Goal: Task Accomplishment & Management: Complete application form

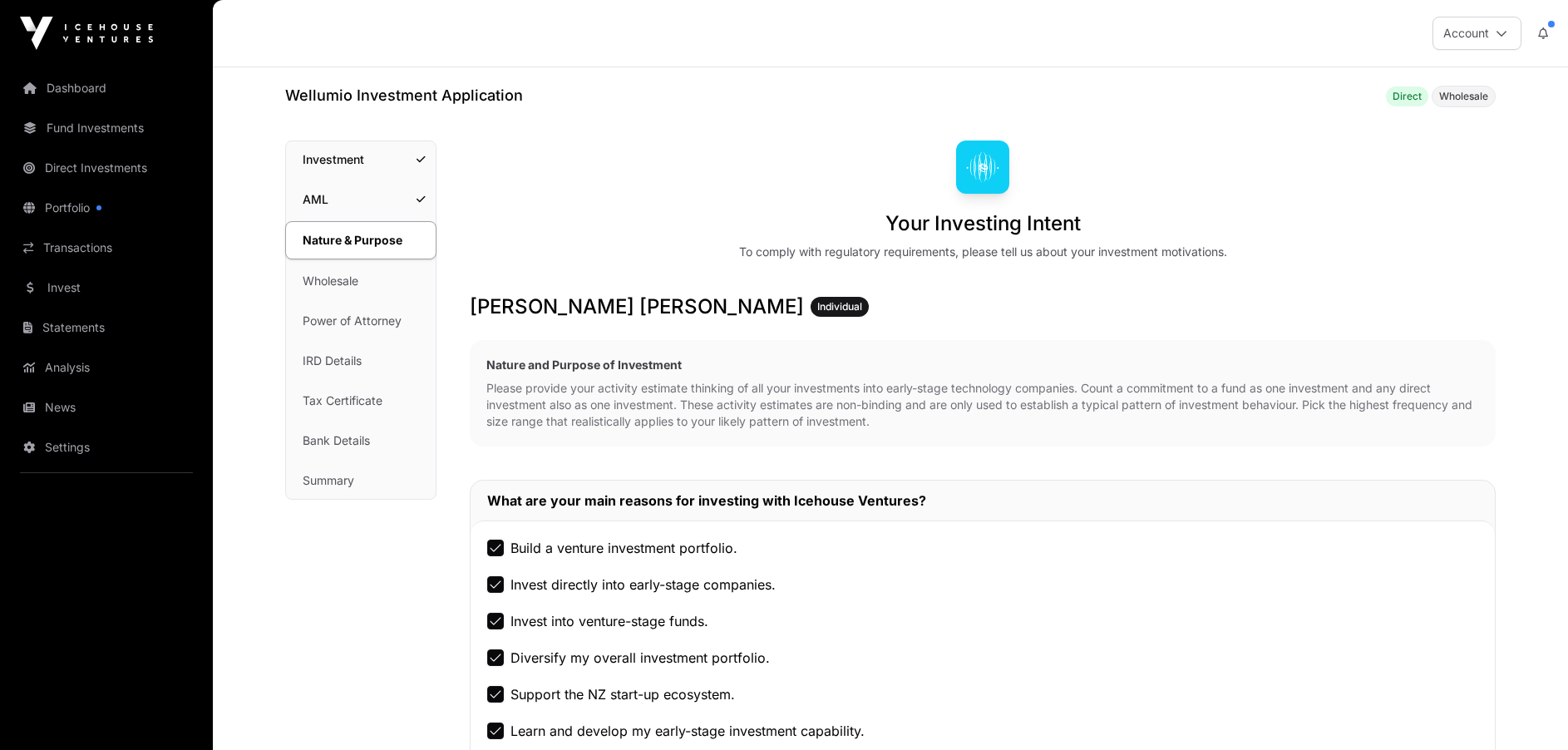
scroll to position [971, 0]
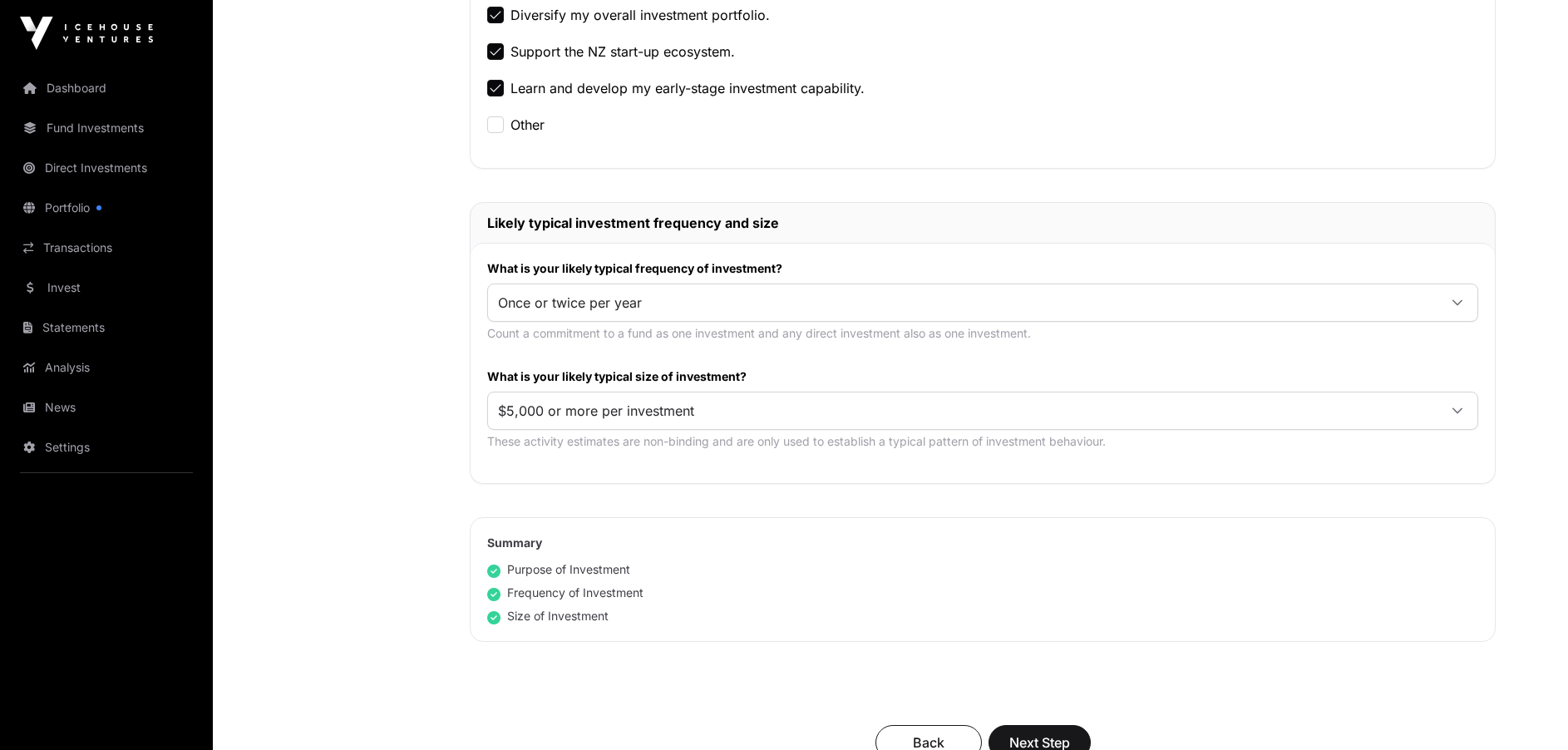
scroll to position [989, 0]
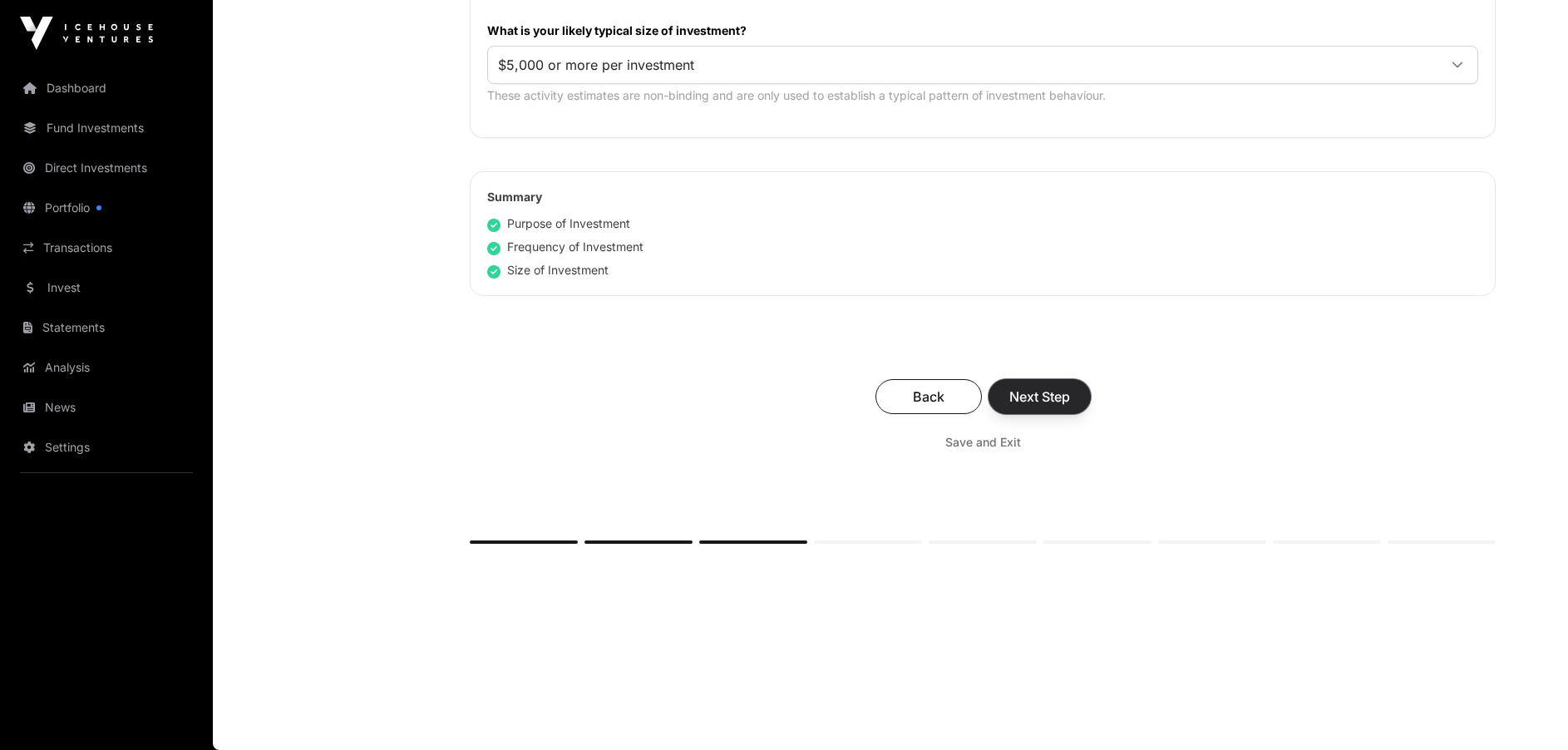
click at [1034, 403] on span "Next Step" at bounding box center [1039, 396] width 60 height 20
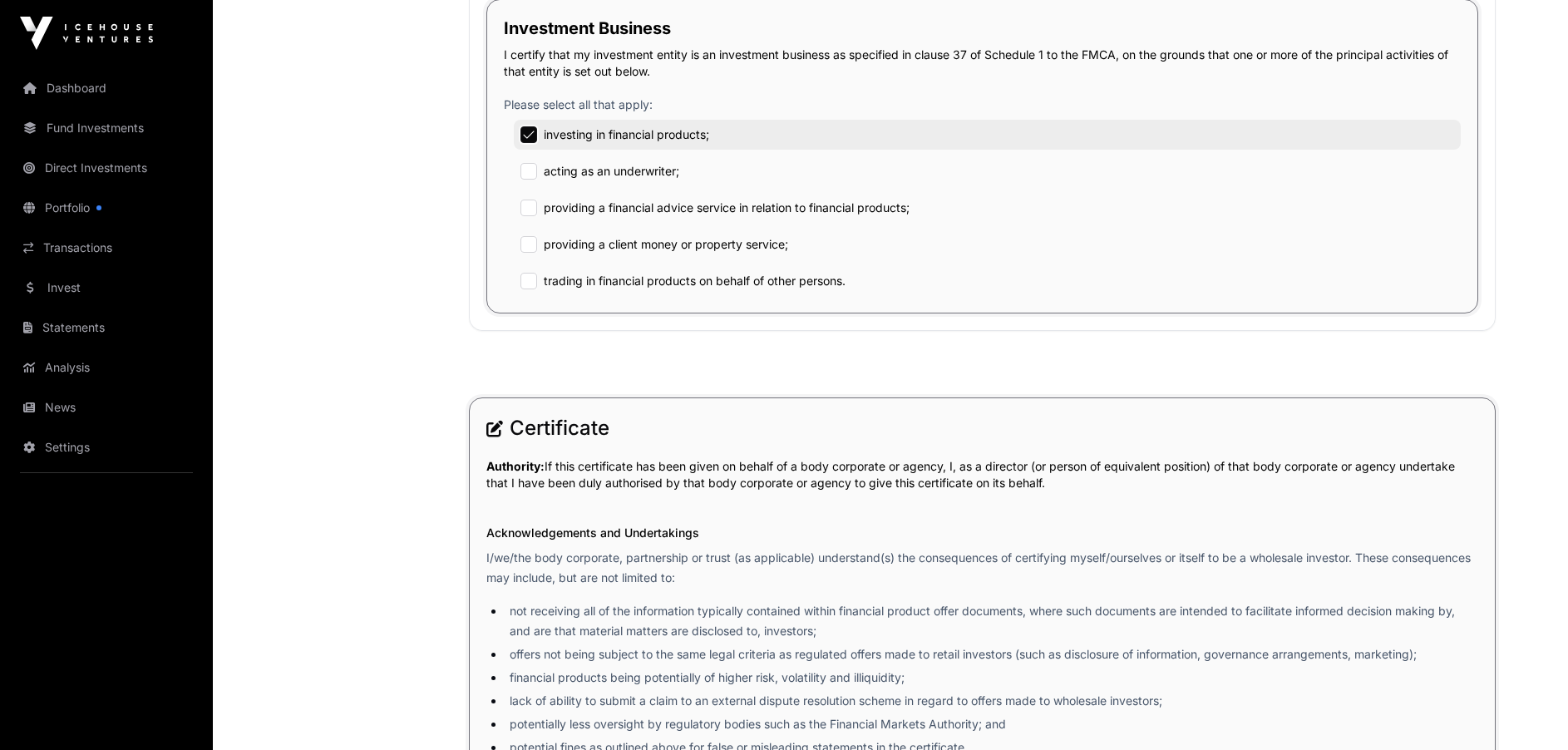
scroll to position [2716, 0]
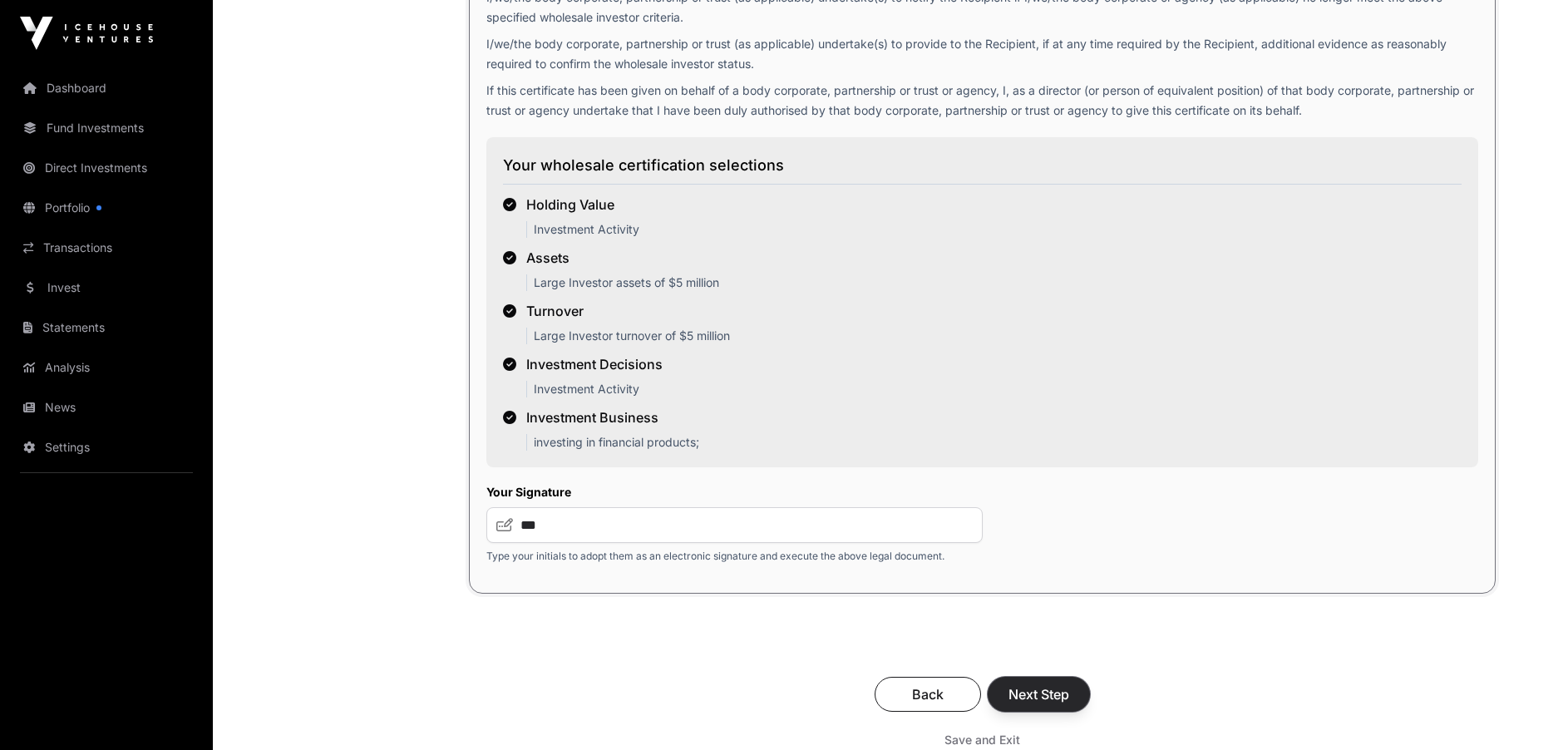
click at [1023, 702] on span "Next Step" at bounding box center [1039, 693] width 60 height 20
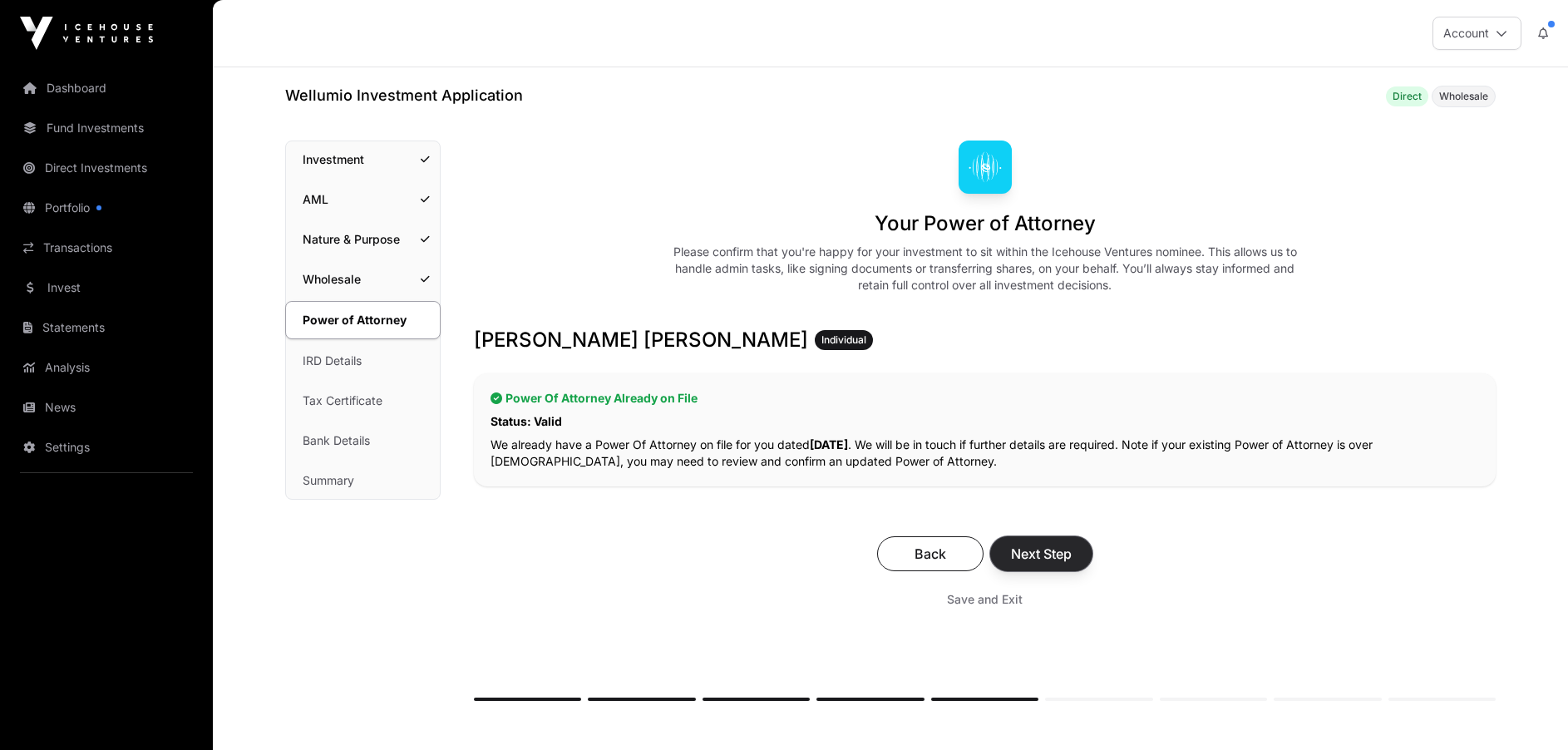
click at [1048, 560] on span "Next Step" at bounding box center [1041, 553] width 60 height 20
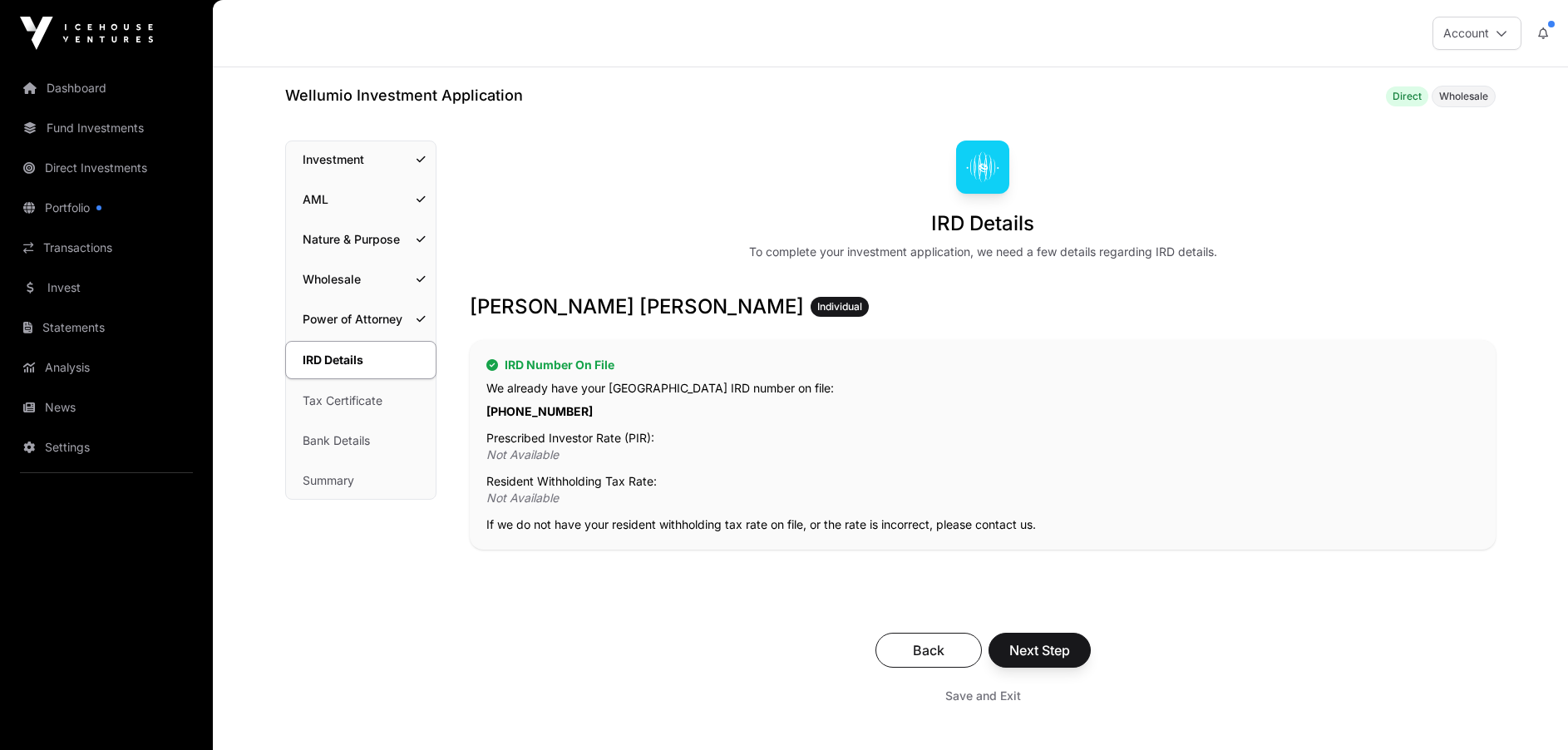
click at [551, 454] on p "Not Available" at bounding box center [983, 455] width 993 height 17
click at [1064, 655] on span "Next Step" at bounding box center [1039, 650] width 60 height 20
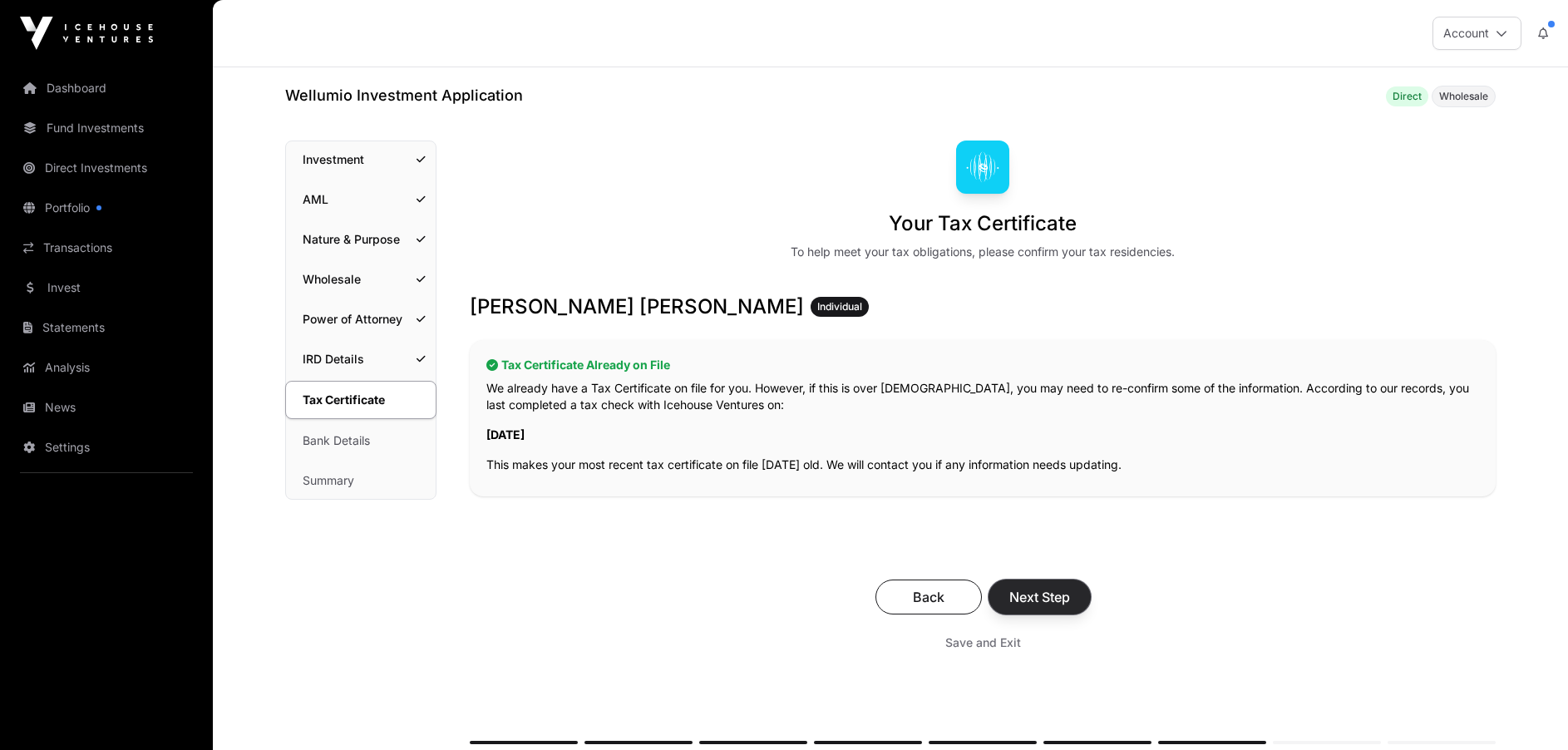
click at [1053, 604] on span "Next Step" at bounding box center [1039, 596] width 60 height 20
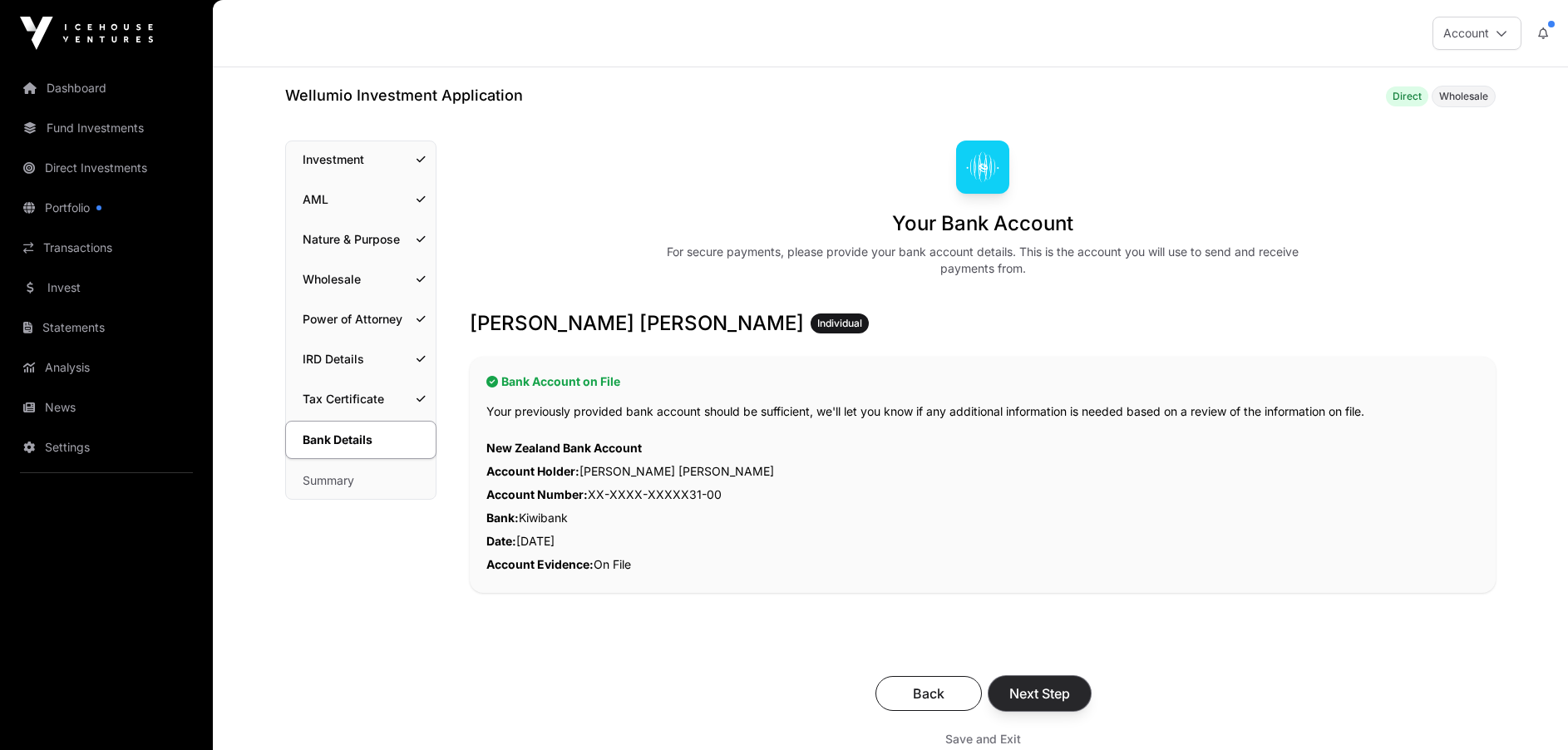
click at [1044, 701] on span "Next Step" at bounding box center [1039, 693] width 60 height 20
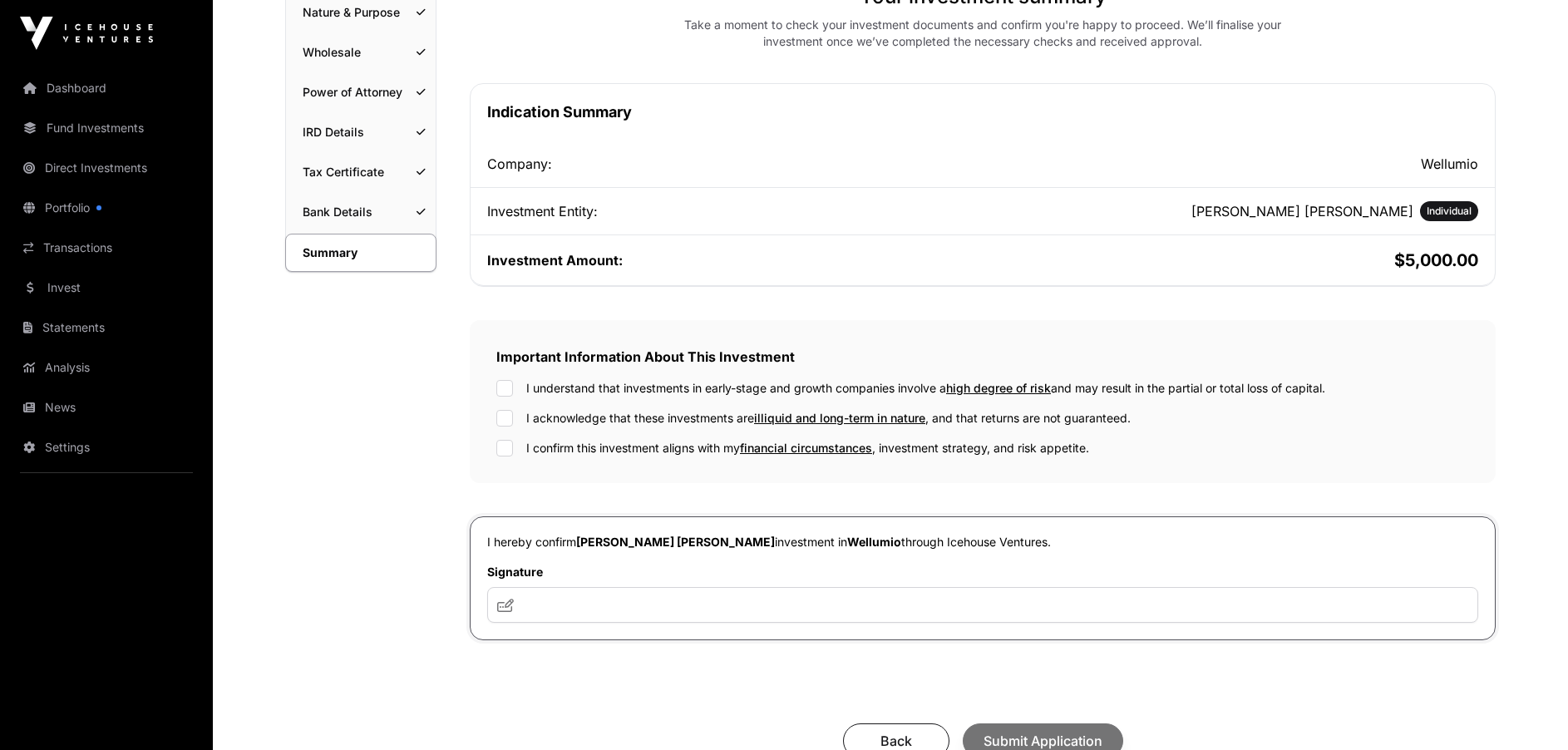
scroll to position [388, 0]
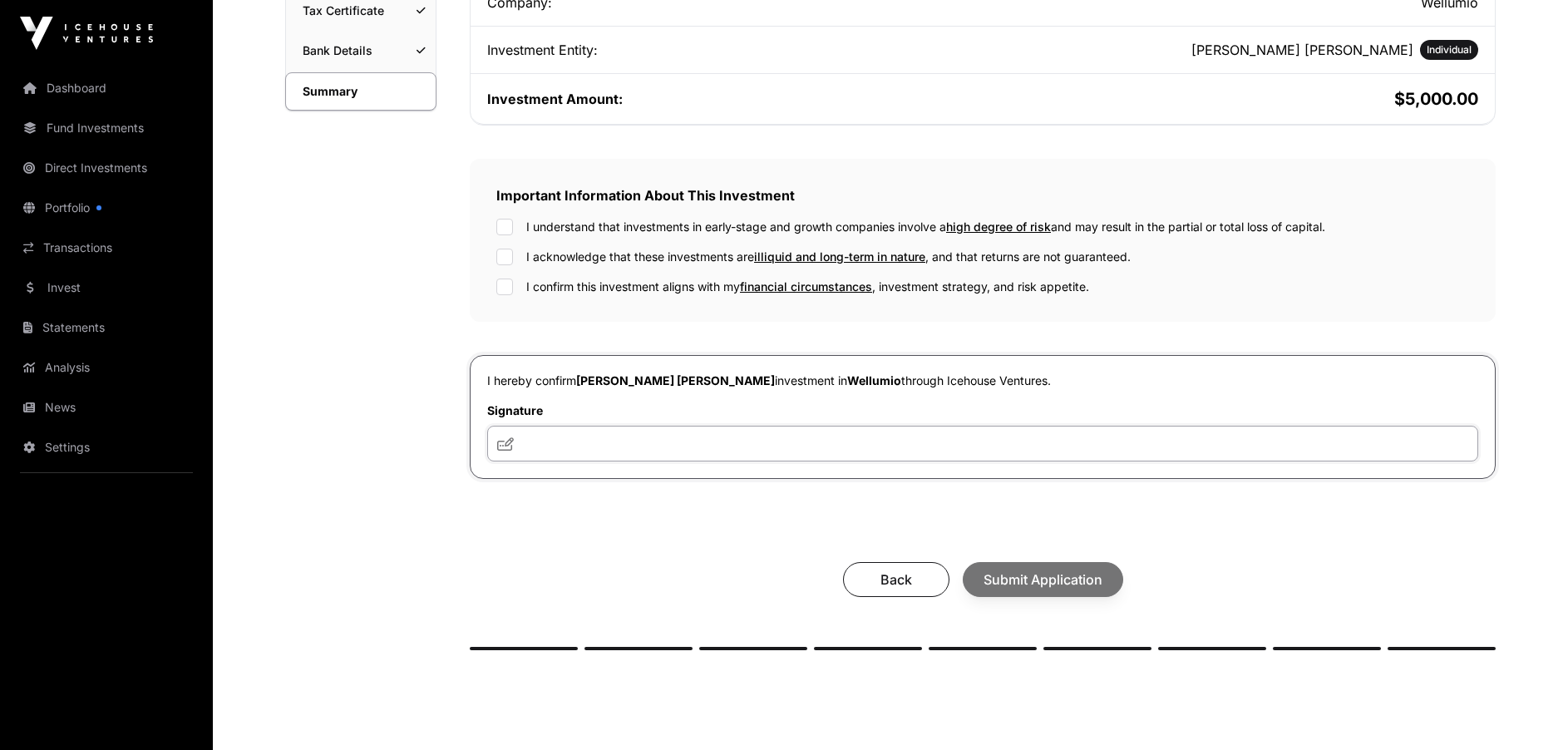
click at [569, 452] on input "text" at bounding box center [983, 444] width 991 height 35
click at [588, 449] on input "text" at bounding box center [983, 444] width 991 height 35
type input "***"
click at [1053, 587] on span "Submit Application" at bounding box center [1043, 579] width 119 height 20
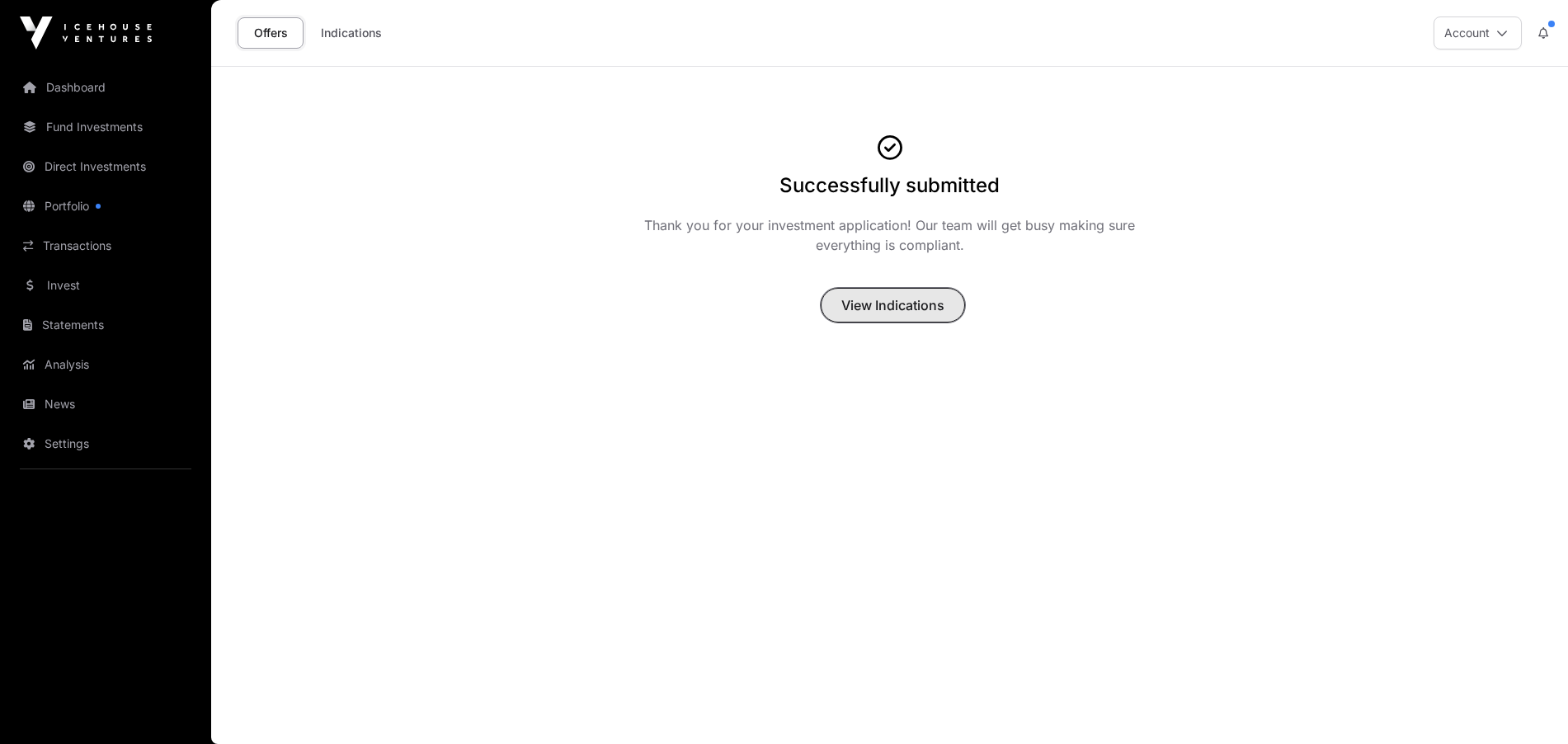
click at [903, 307] on span "View Indications" at bounding box center [893, 305] width 103 height 19
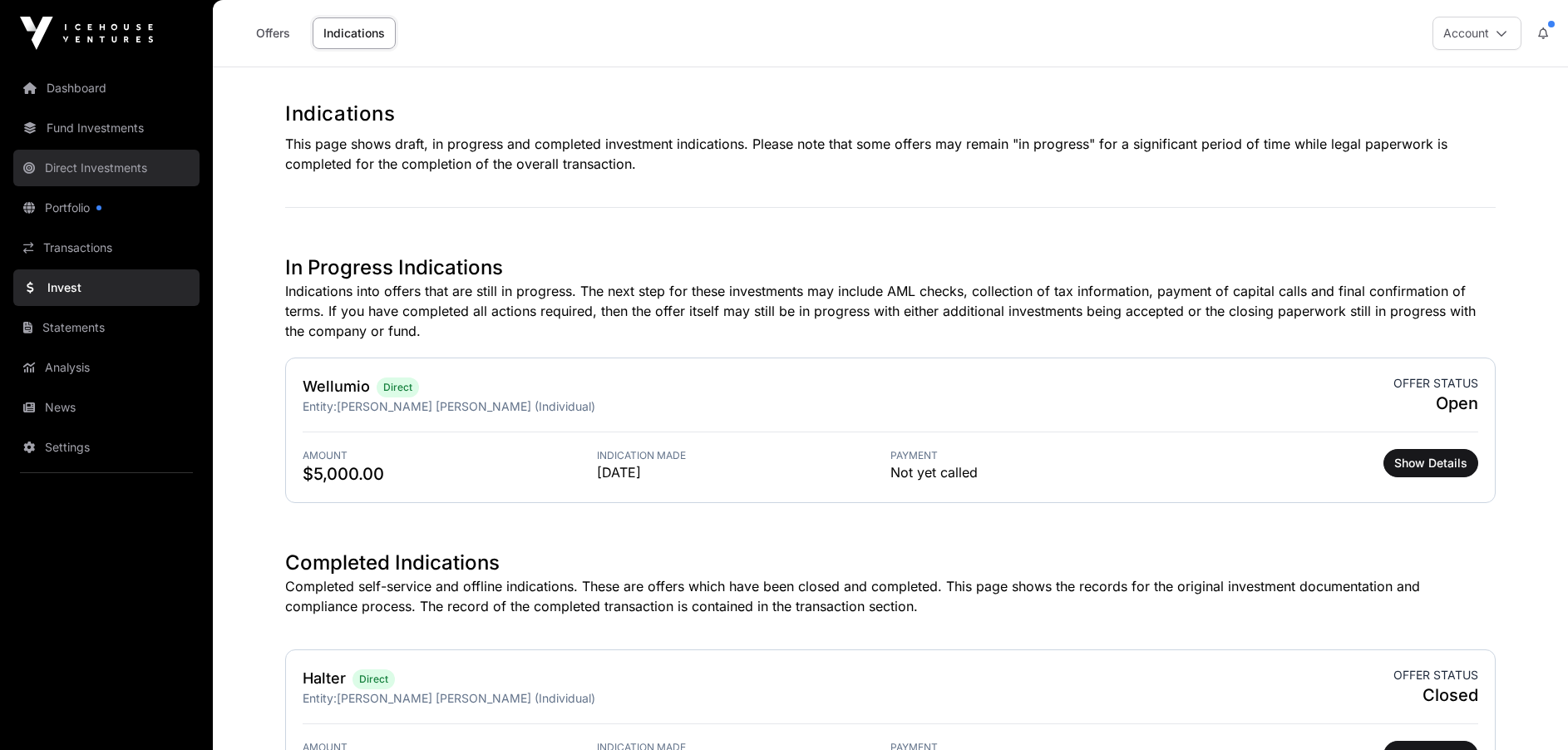
click at [71, 168] on link "Direct Investments" at bounding box center [106, 167] width 186 height 36
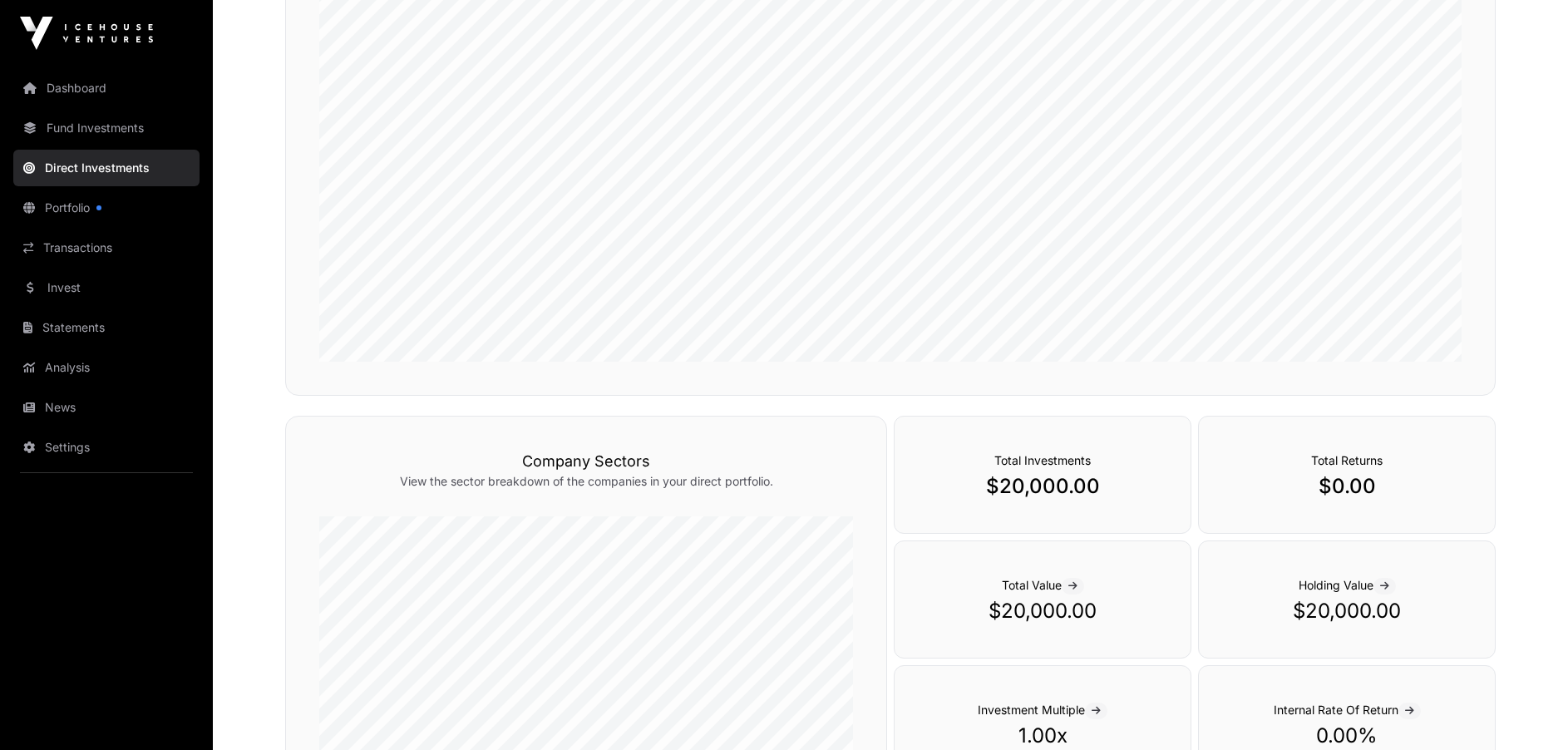
scroll to position [467, 0]
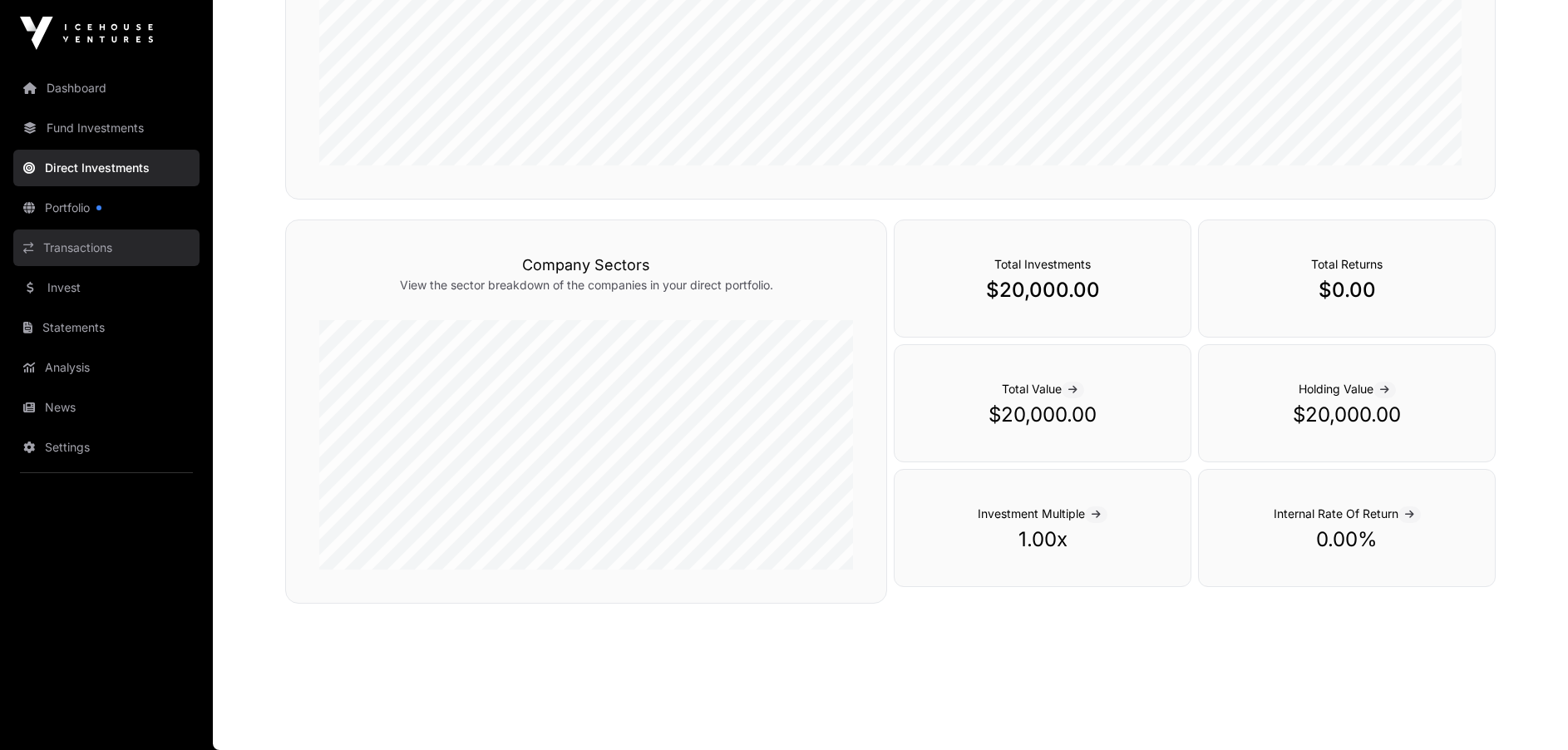
drag, startPoint x: 568, startPoint y: 315, endPoint x: 63, endPoint y: 248, distance: 509.4
click at [63, 248] on link "Transactions" at bounding box center [106, 248] width 186 height 36
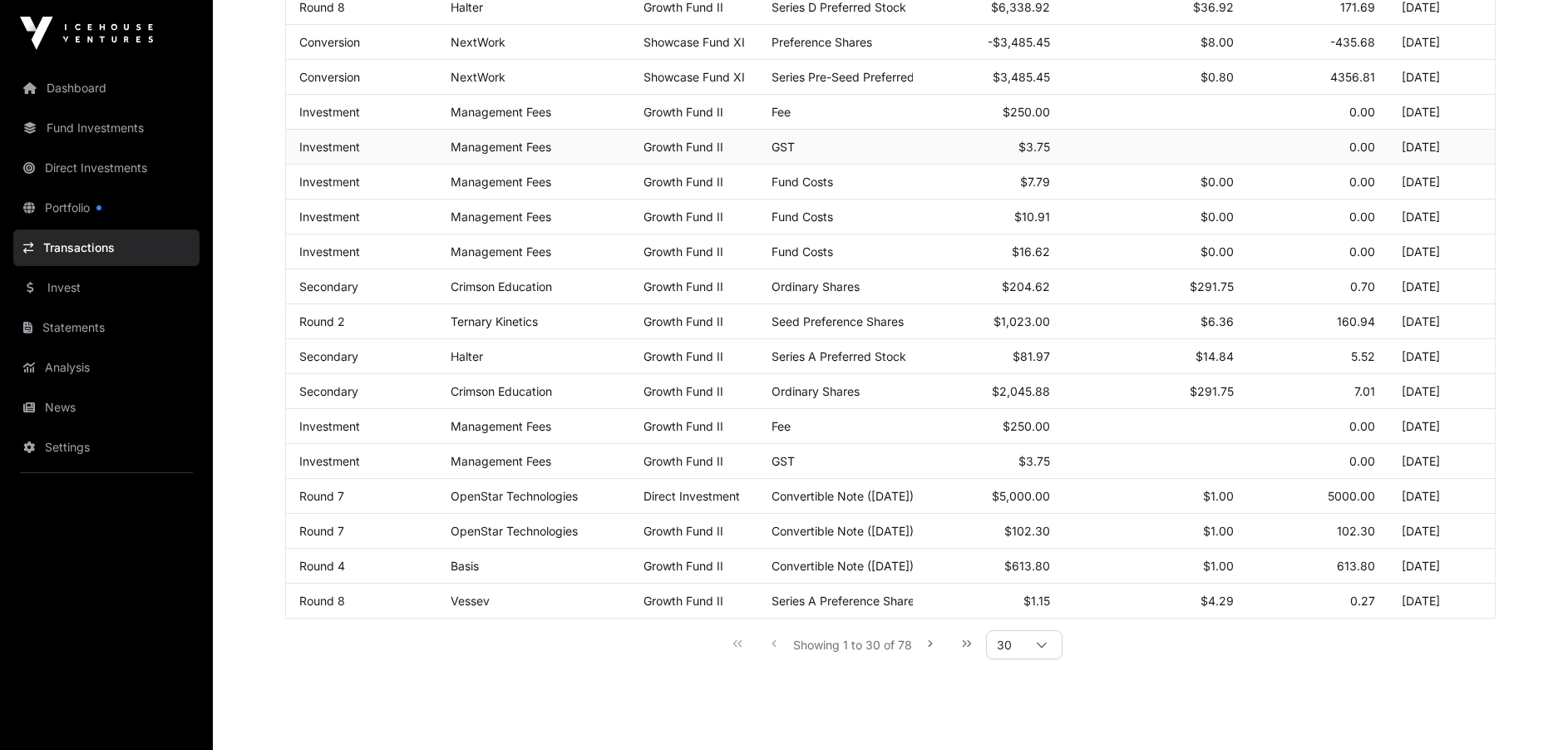
scroll to position [788, 0]
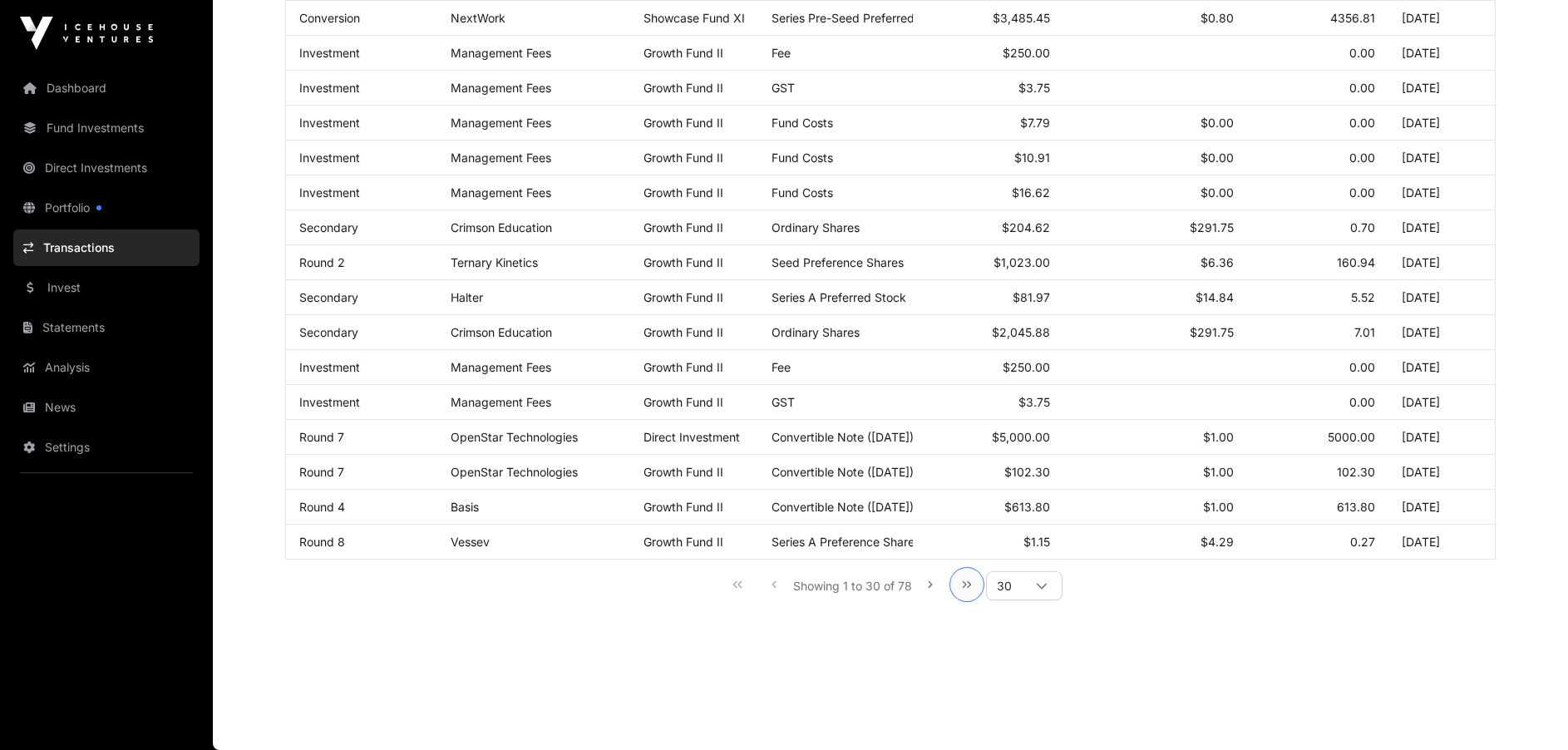
click at [970, 586] on icon "Last Page" at bounding box center [967, 584] width 12 height 12
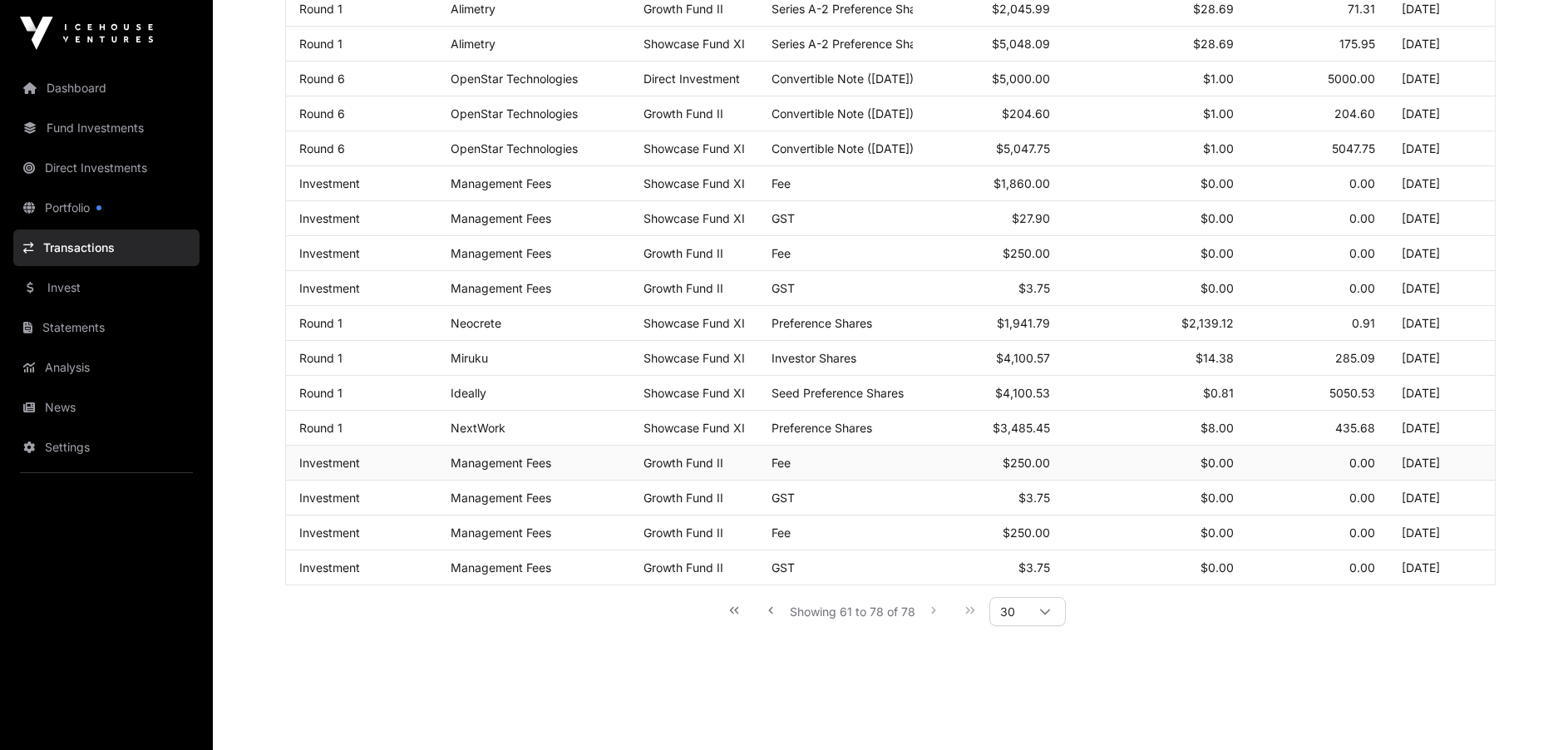
scroll to position [369, 0]
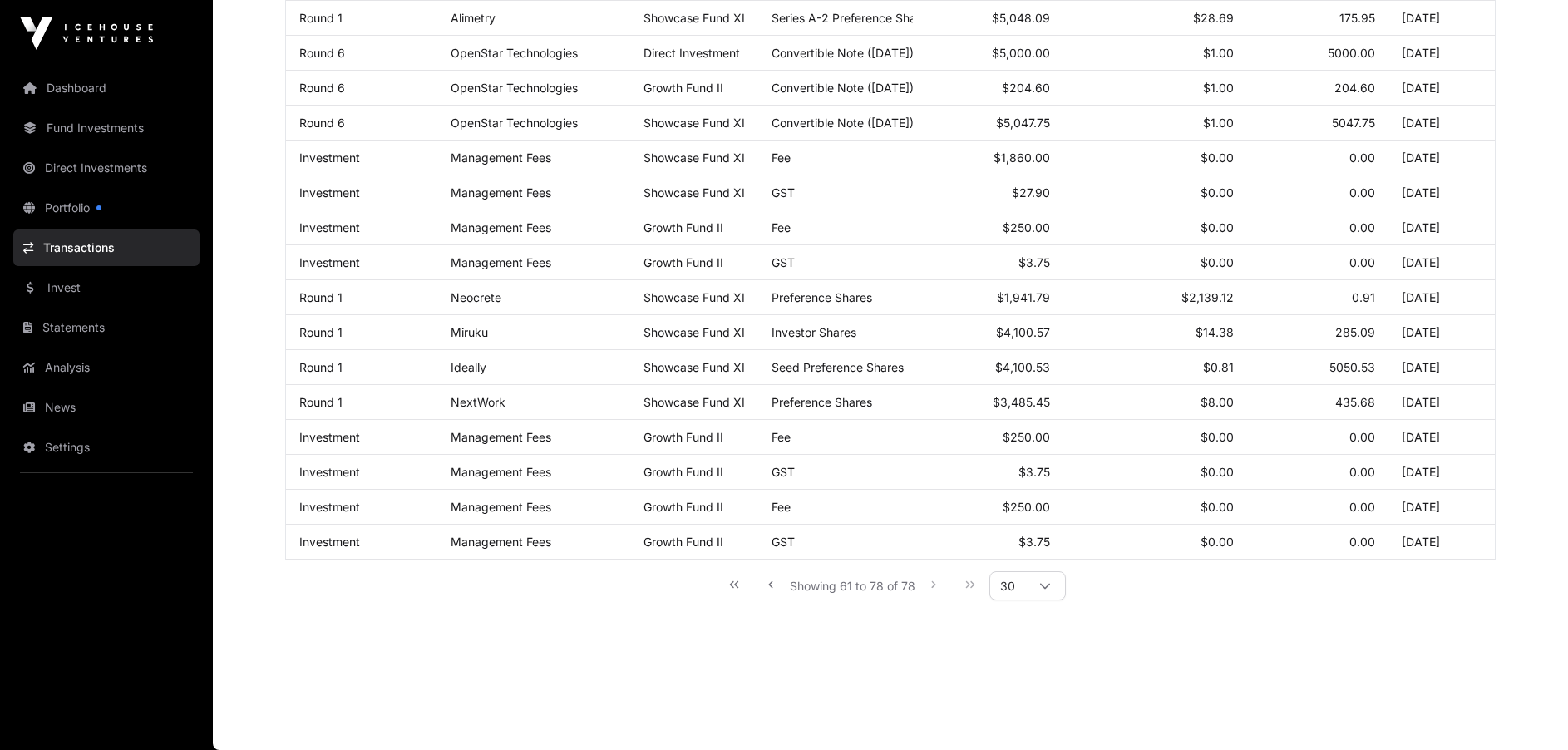
click at [970, 588] on div "Showing 61 to 78 of 78 30" at bounding box center [891, 585] width 350 height 37
click at [931, 584] on div "Showing 61 to 78 of 78 30" at bounding box center [891, 585] width 350 height 37
drag, startPoint x: 931, startPoint y: 584, endPoint x: 875, endPoint y: 552, distance: 64.5
click at [875, 552] on td "GST" at bounding box center [836, 542] width 154 height 35
click at [771, 585] on icon "Previous Page" at bounding box center [771, 584] width 4 height 7
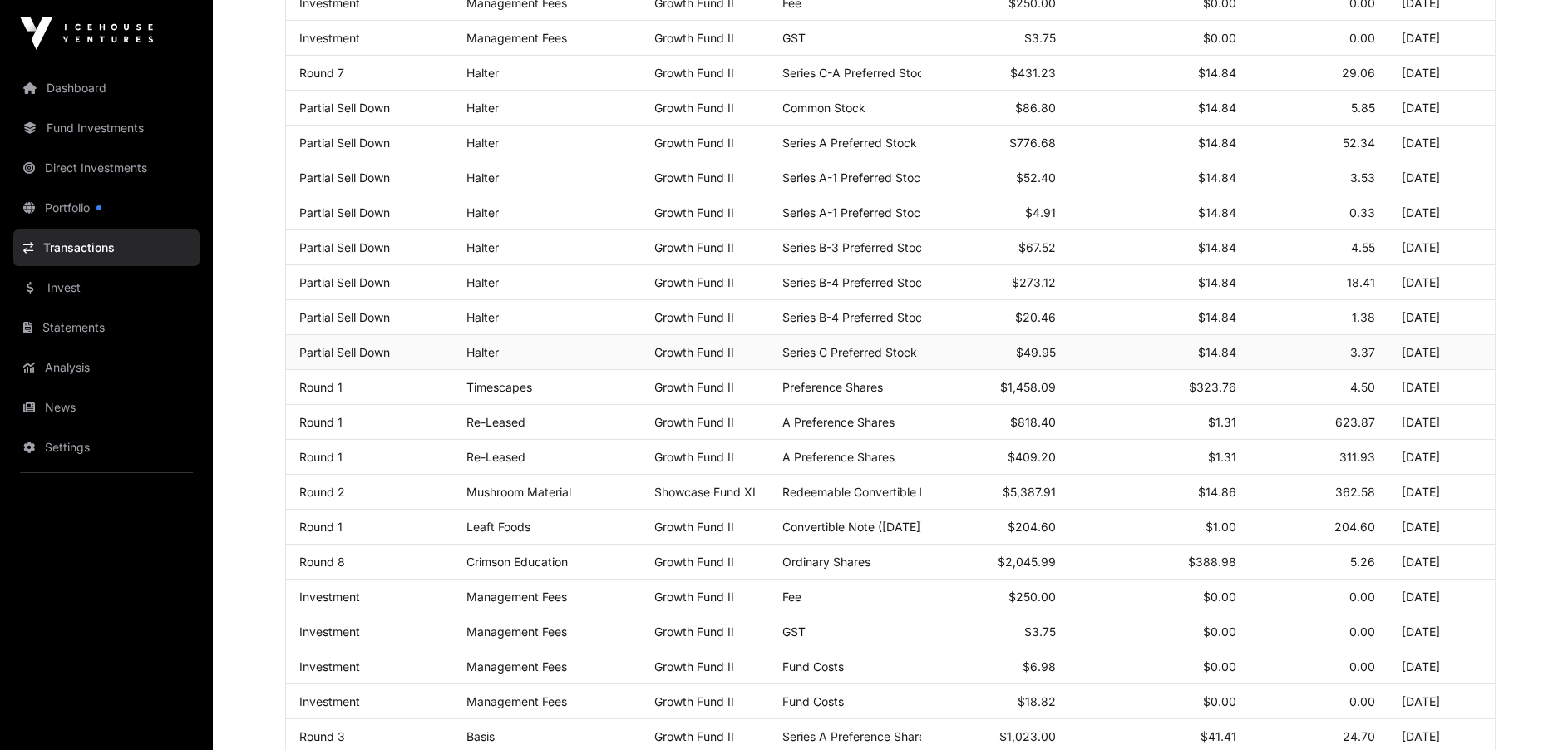
scroll to position [788, 0]
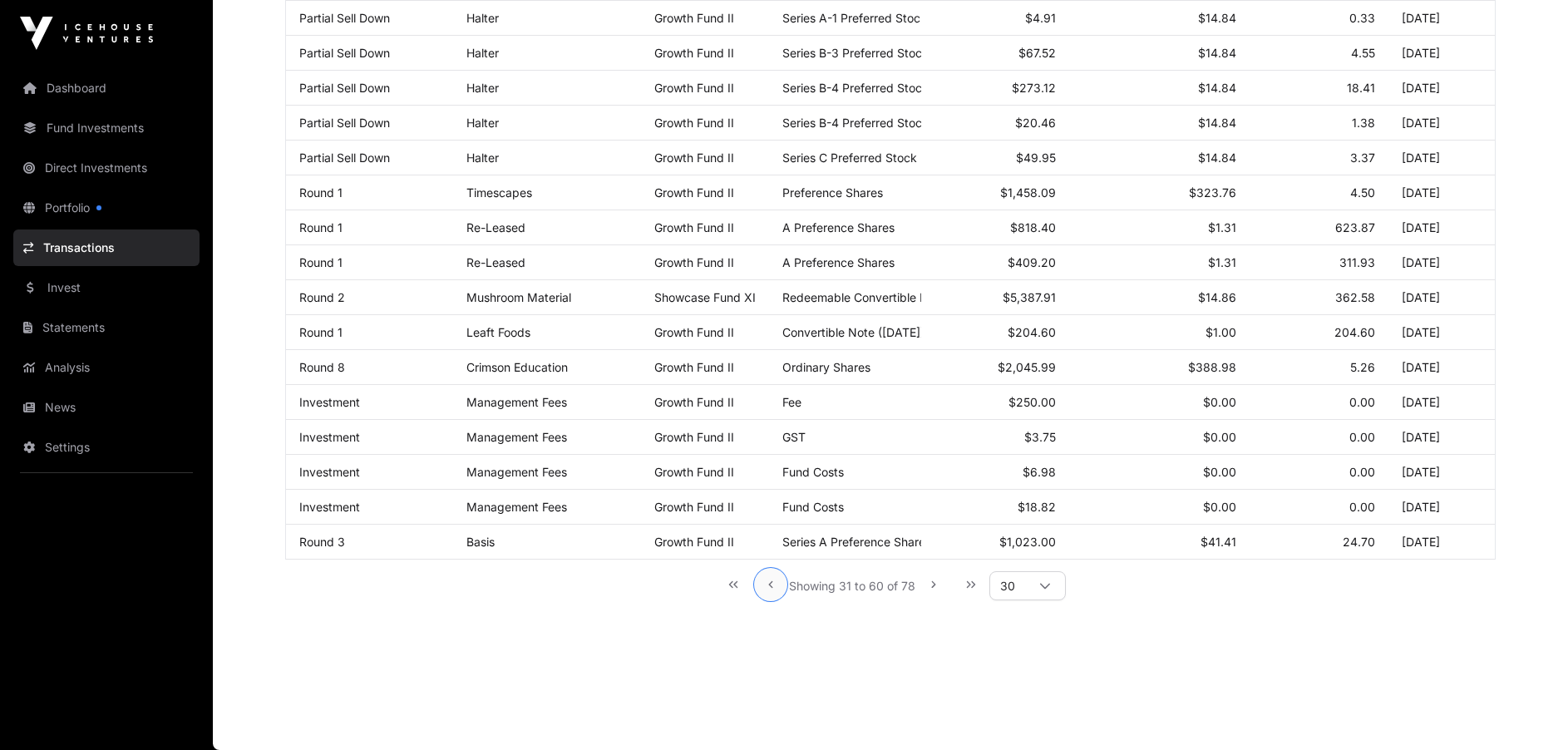
click at [764, 583] on button "Previous Page" at bounding box center [771, 584] width 34 height 33
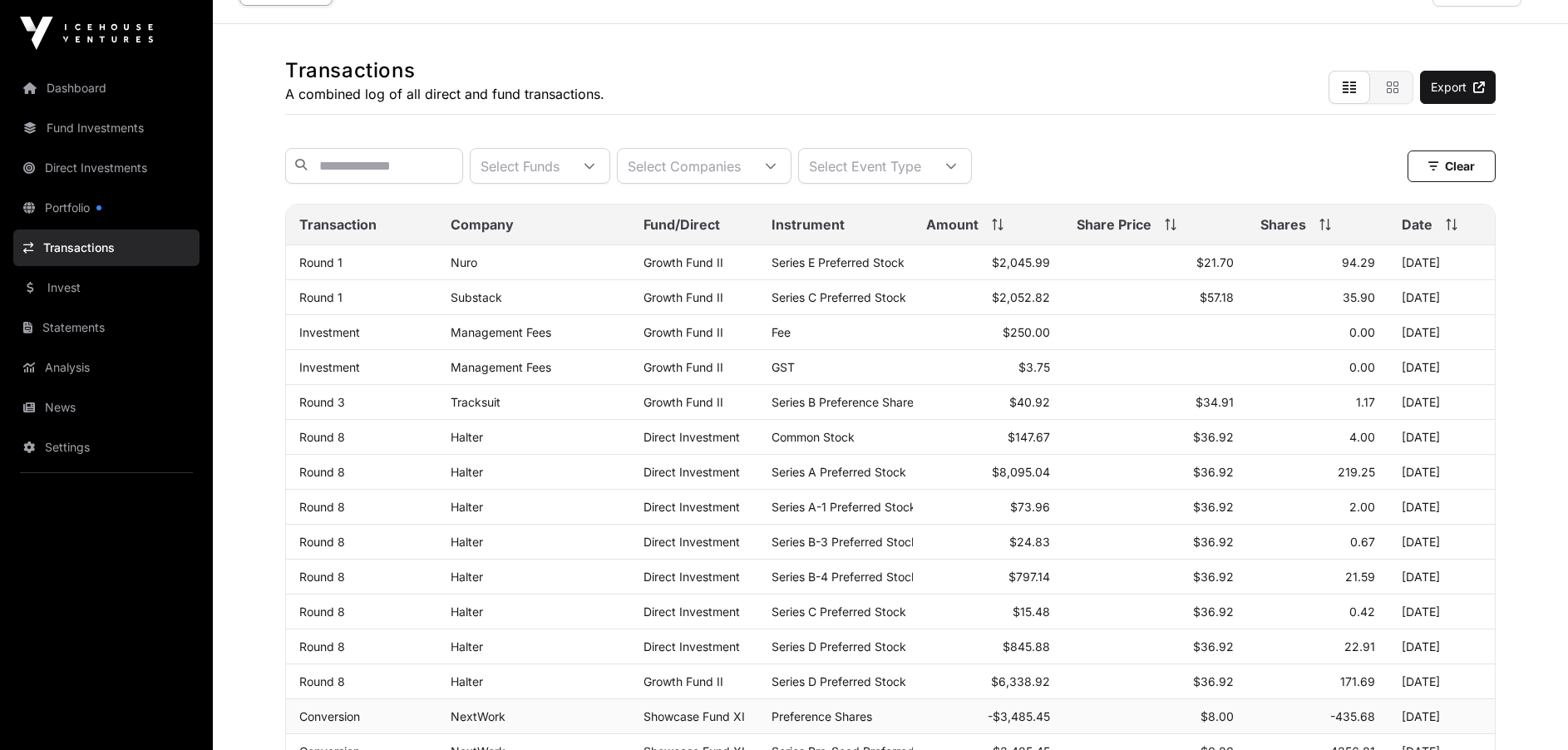
scroll to position [0, 0]
